Goal: Check status: Check status

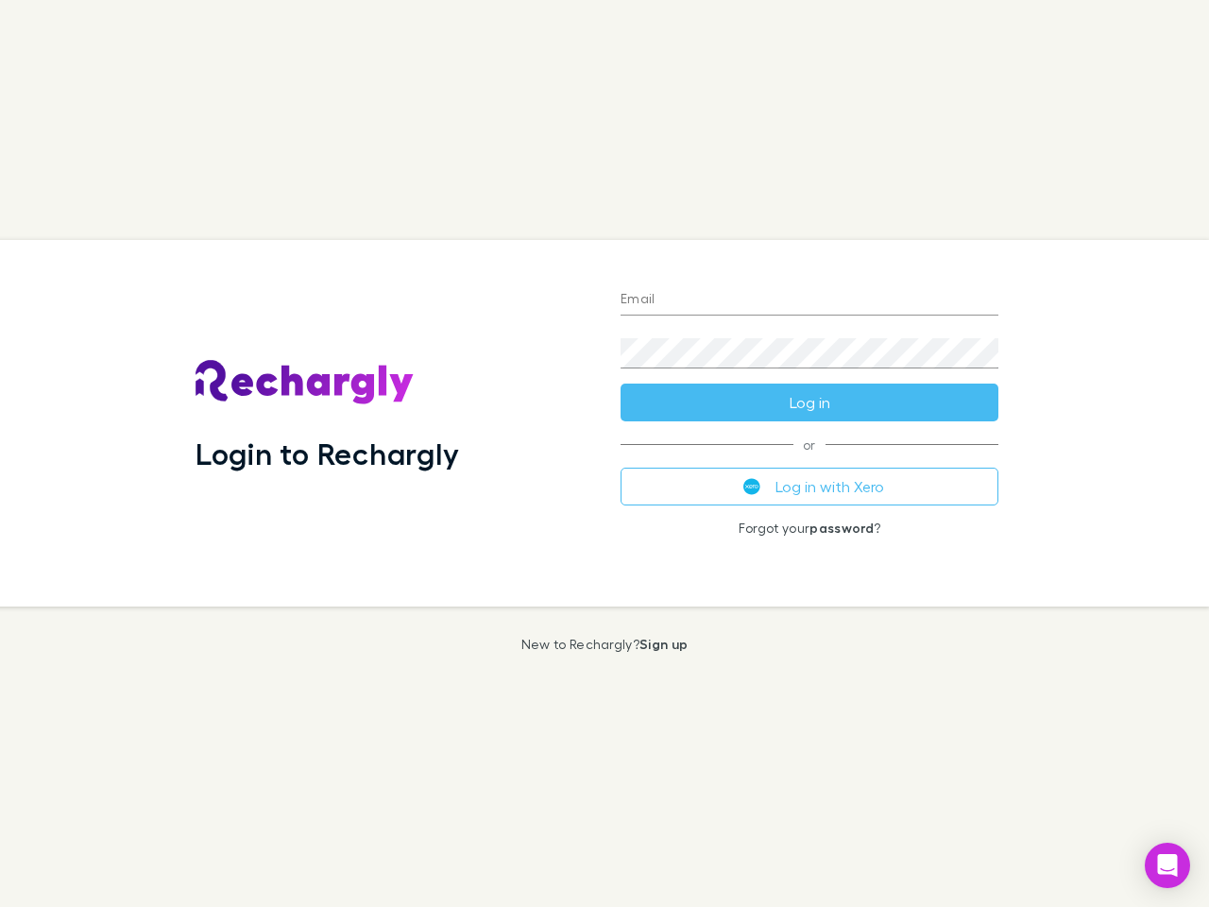
click at [604, 453] on div "Login to Rechargly" at bounding box center [392, 423] width 425 height 366
click at [809, 300] on input "Email" at bounding box center [809, 300] width 378 height 30
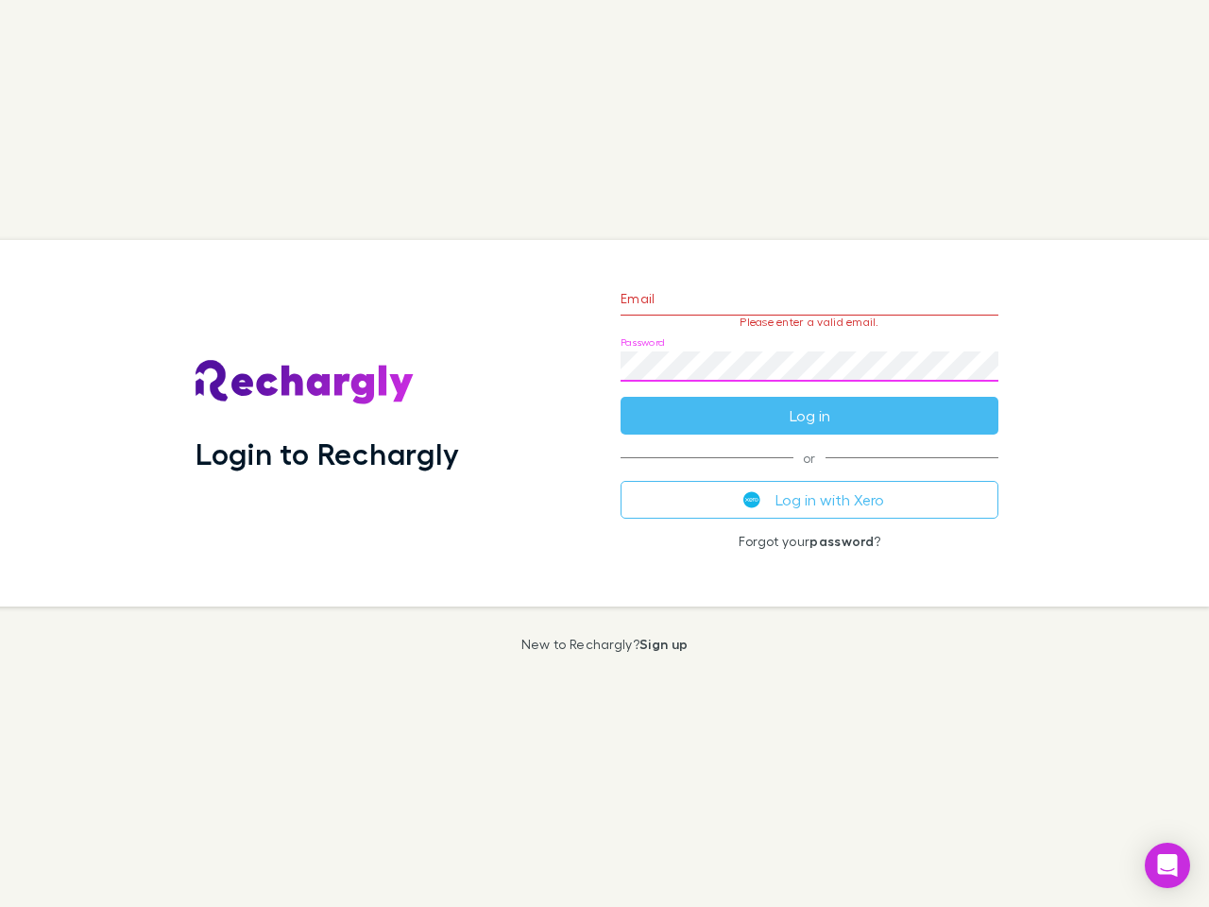
click at [809, 402] on form "Email Please enter a valid email. Password Log in" at bounding box center [809, 352] width 378 height 164
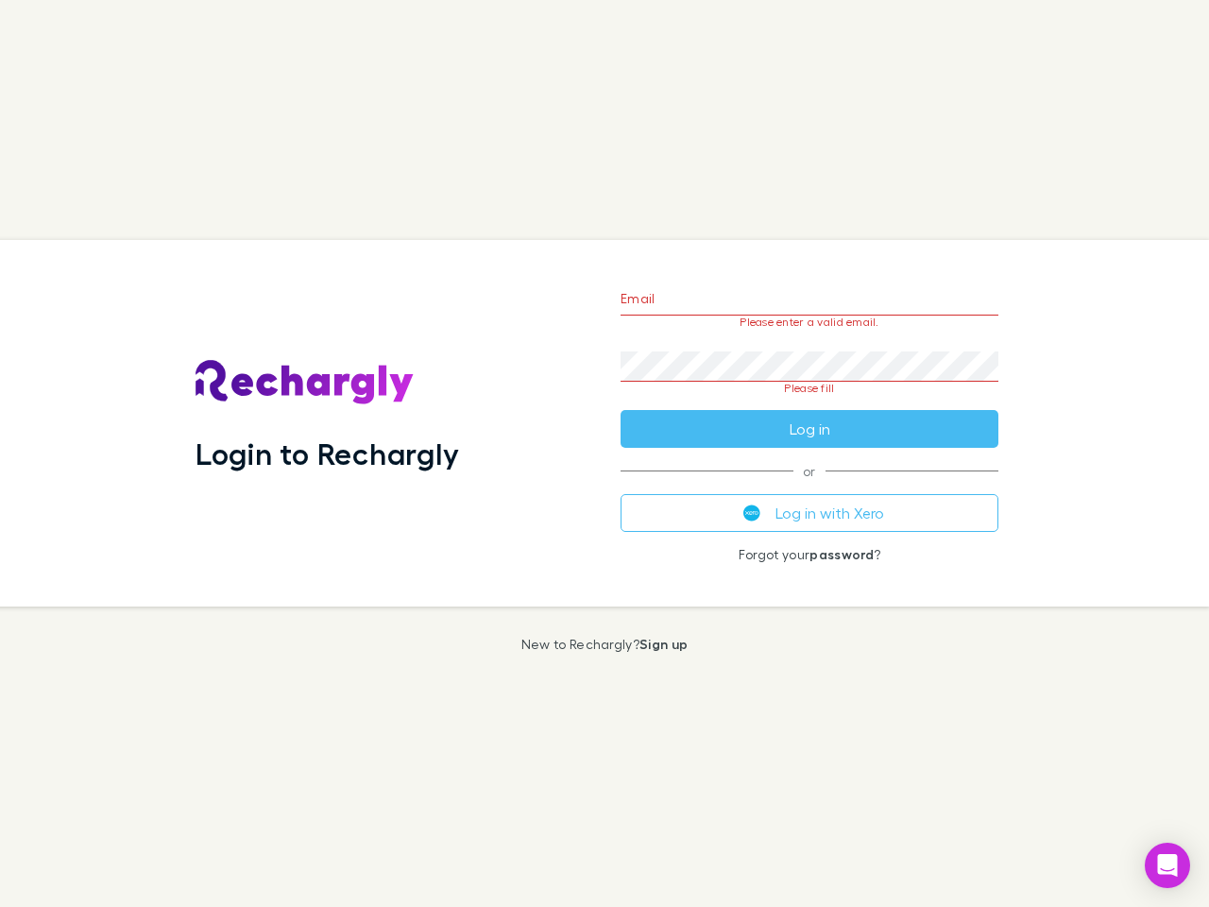
click at [809, 486] on div "Email Please enter a valid email. Password Please fill Log in or Log in with Xe…" at bounding box center [809, 423] width 408 height 366
click at [1167, 865] on icon "Open Intercom Messenger" at bounding box center [1168, 865] width 20 height 23
